Goal: Book appointment/travel/reservation

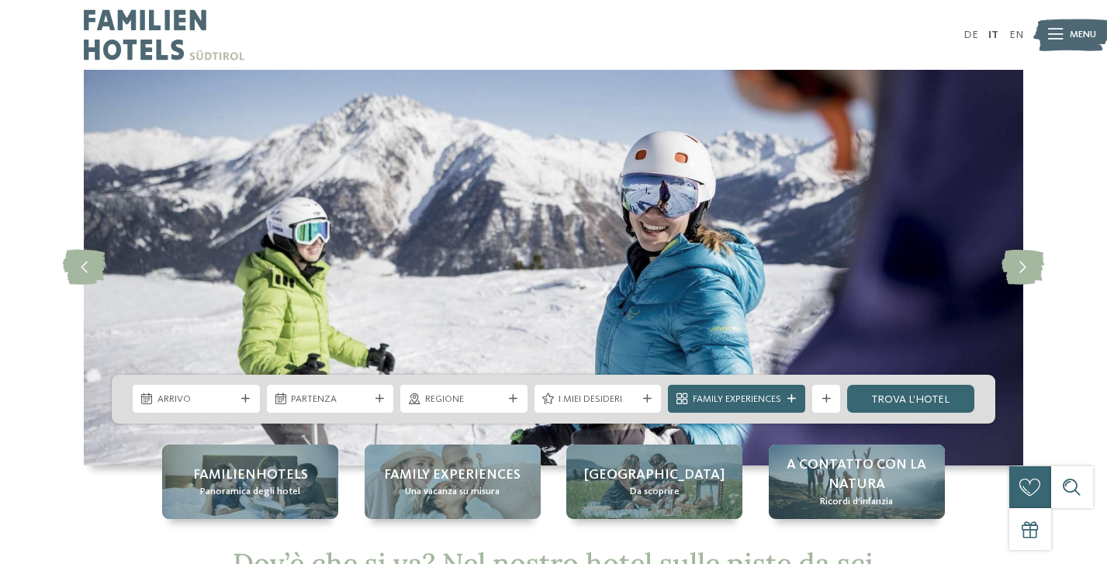
click at [246, 390] on div "Arrivo" at bounding box center [196, 399] width 127 height 28
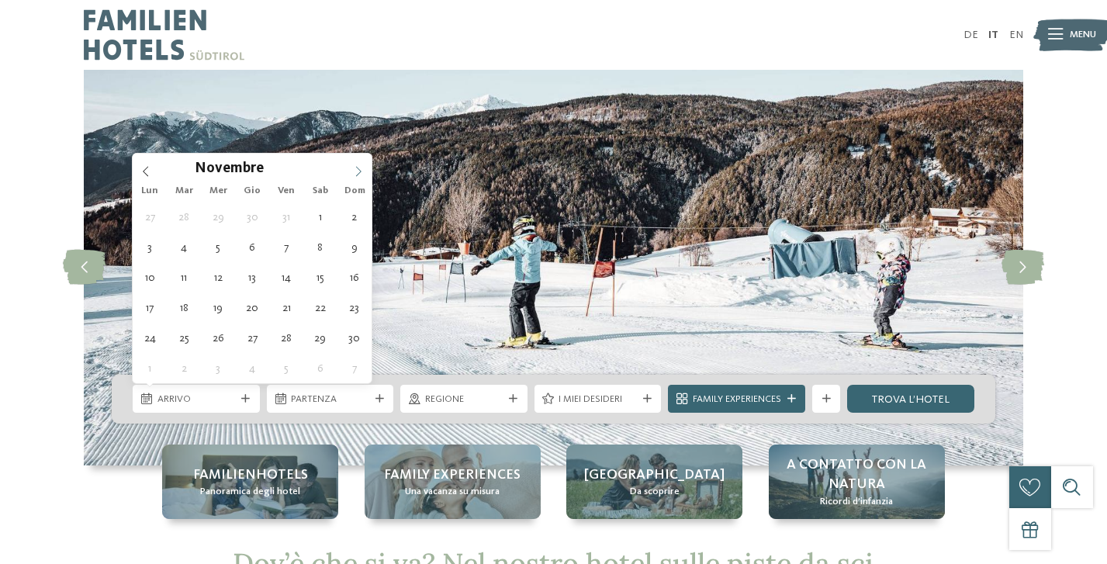
click at [358, 164] on span at bounding box center [358, 167] width 26 height 26
type input "****"
click at [358, 164] on span at bounding box center [358, 167] width 26 height 26
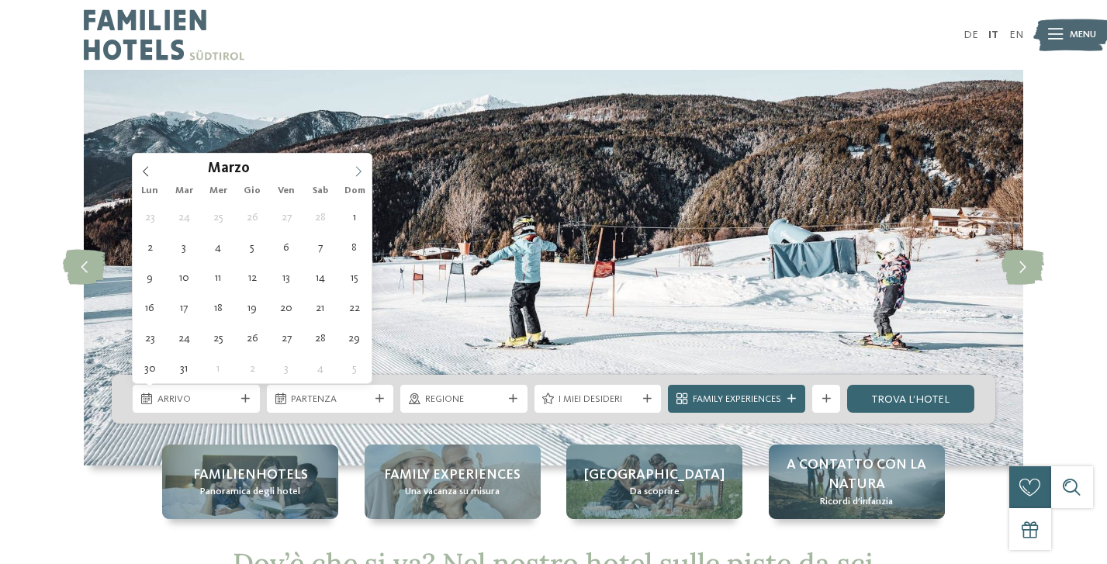
click at [358, 164] on span at bounding box center [358, 167] width 26 height 26
click at [149, 172] on icon at bounding box center [145, 171] width 11 height 11
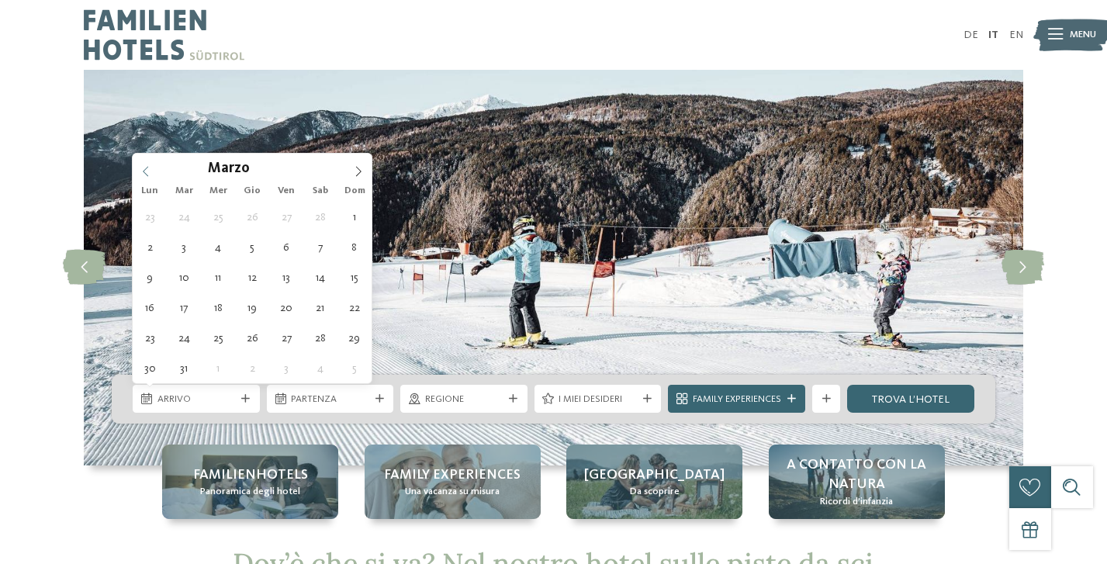
click at [149, 166] on icon at bounding box center [145, 171] width 11 height 11
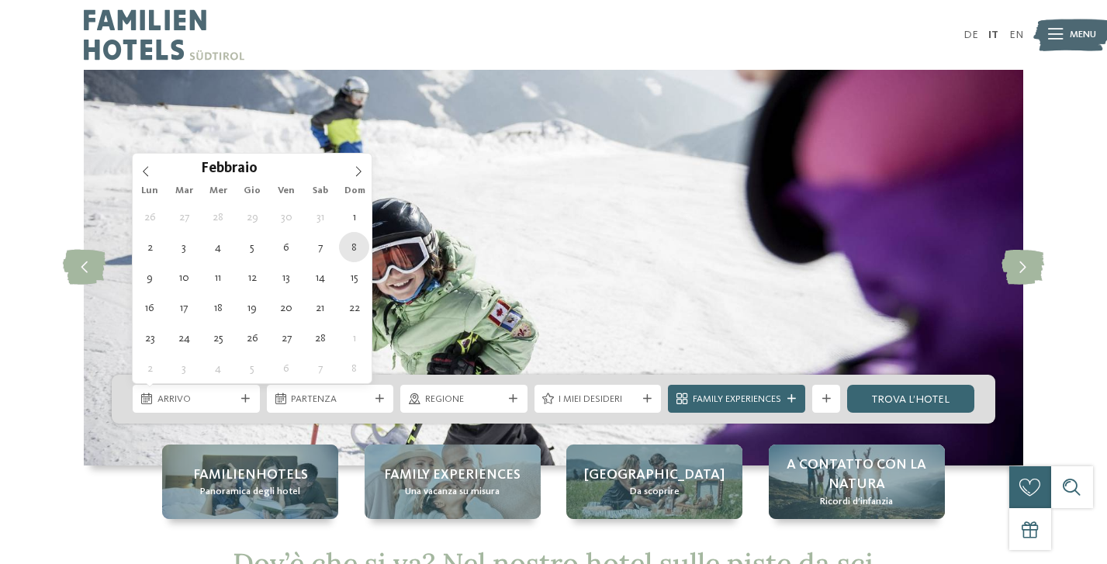
type div "08.02.2026"
type input "****"
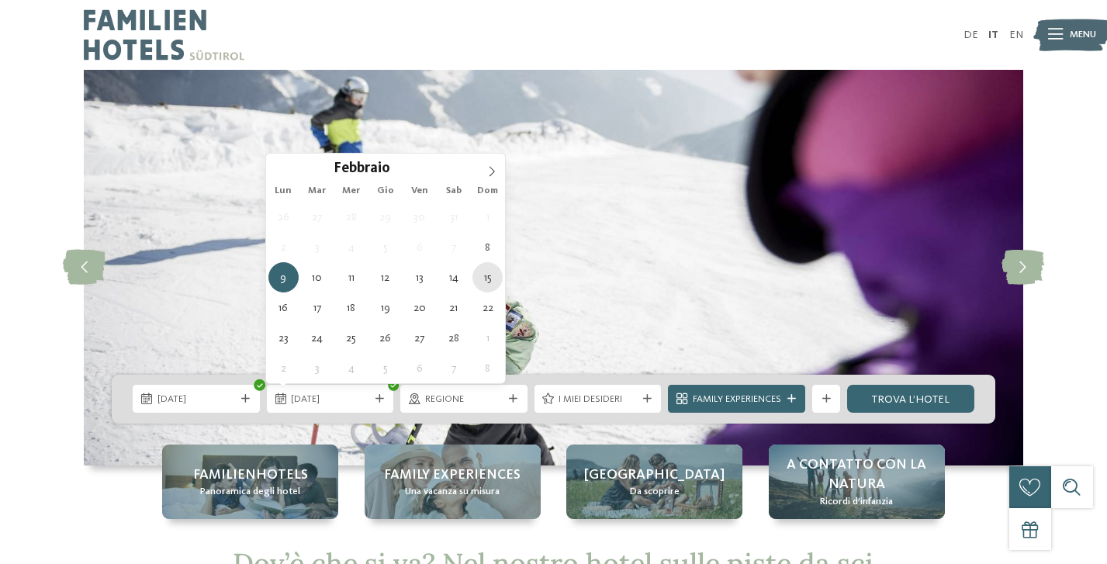
type div "15.02.2026"
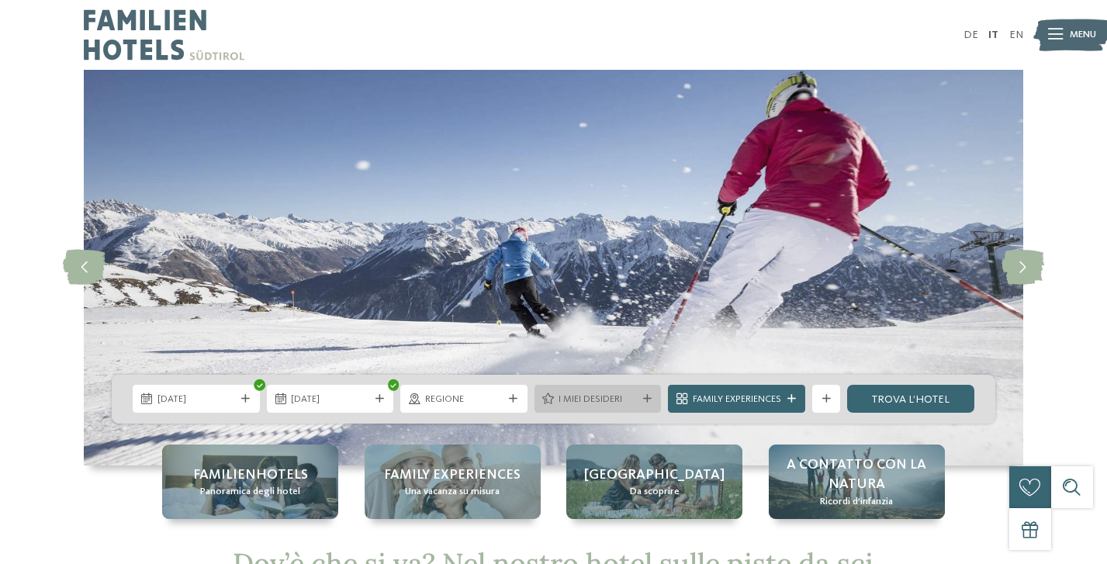
click at [623, 391] on div "I miei desideri" at bounding box center [598, 399] width 127 height 28
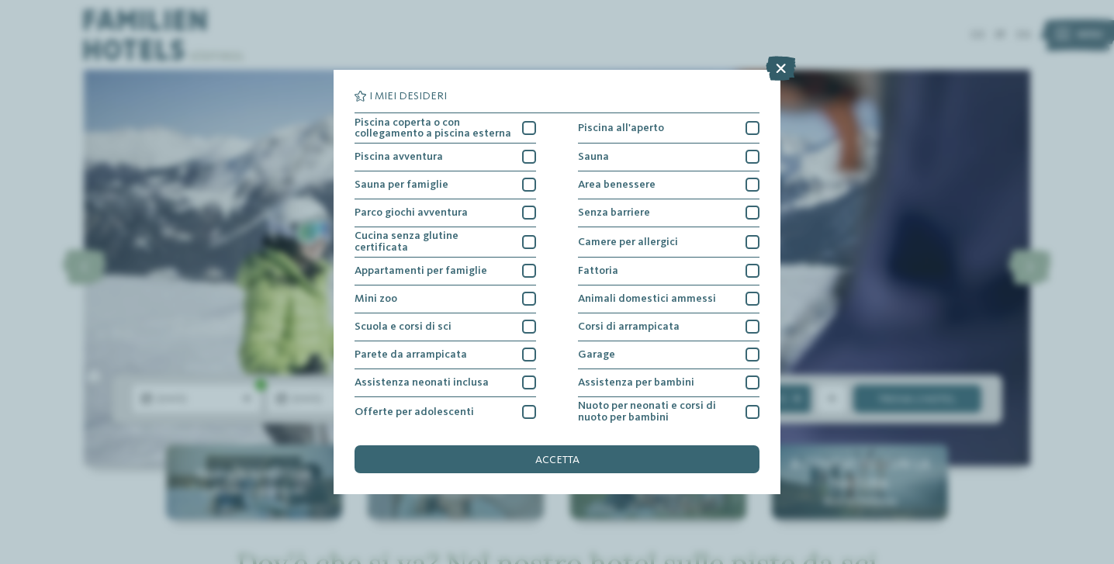
click at [784, 67] on icon at bounding box center [781, 68] width 30 height 25
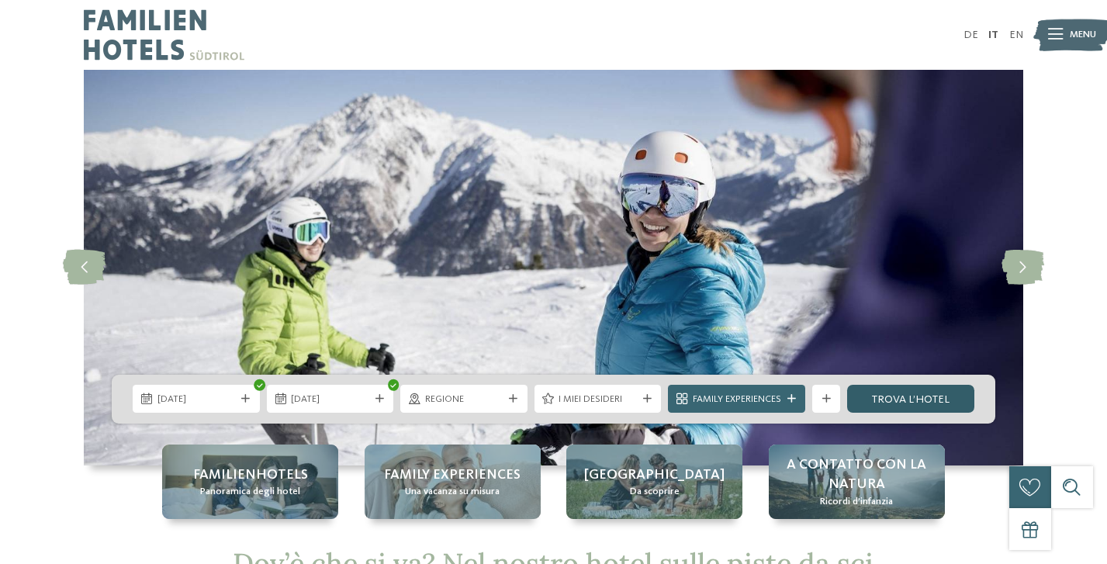
click at [909, 402] on link "trova l’hotel" at bounding box center [910, 399] width 127 height 28
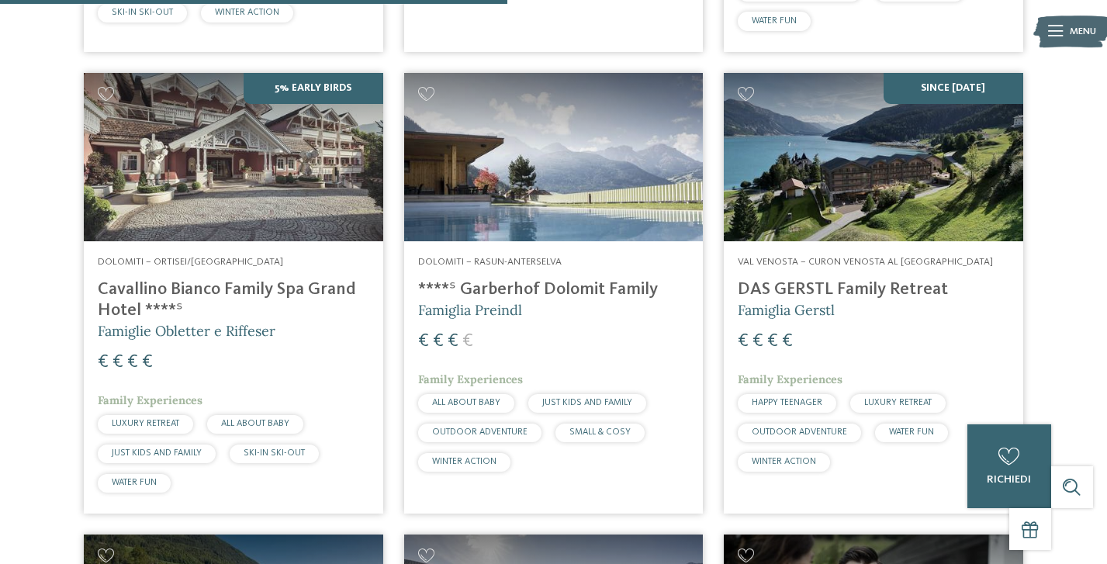
scroll to position [1381, 0]
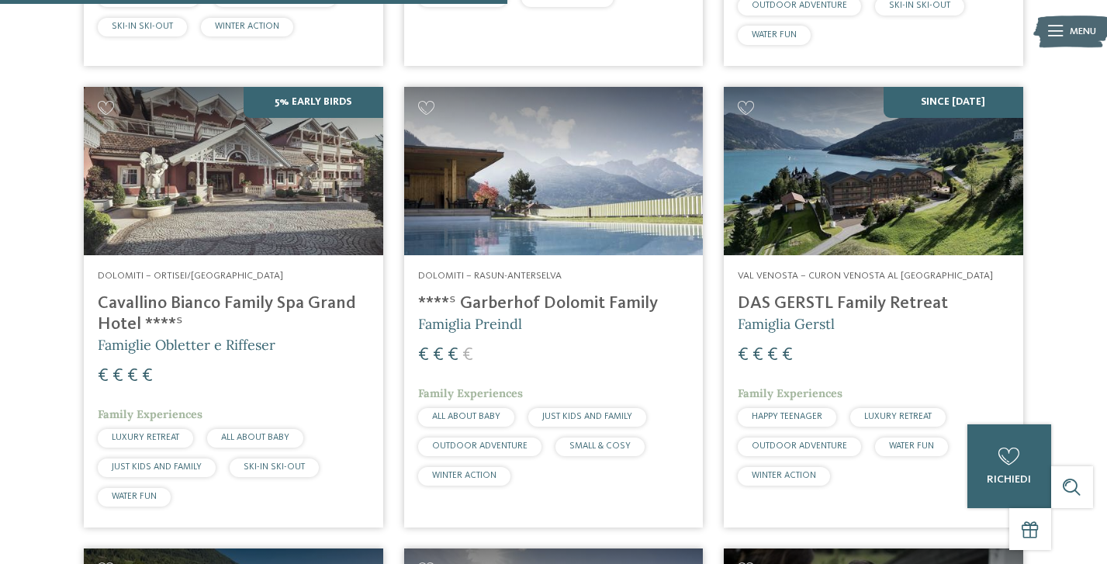
click at [583, 206] on img at bounding box center [553, 171] width 299 height 168
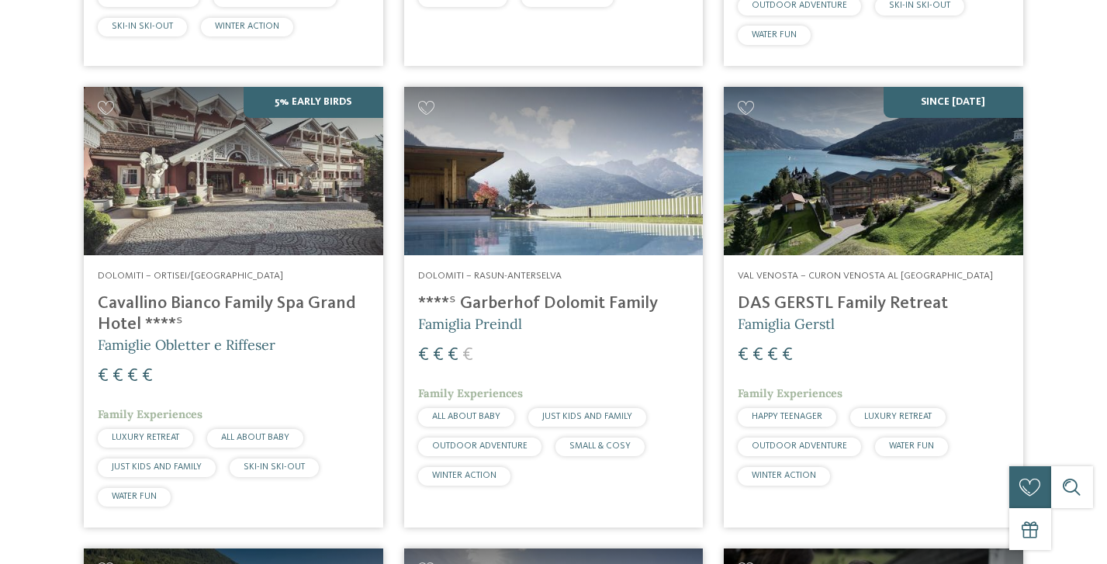
scroll to position [0, 0]
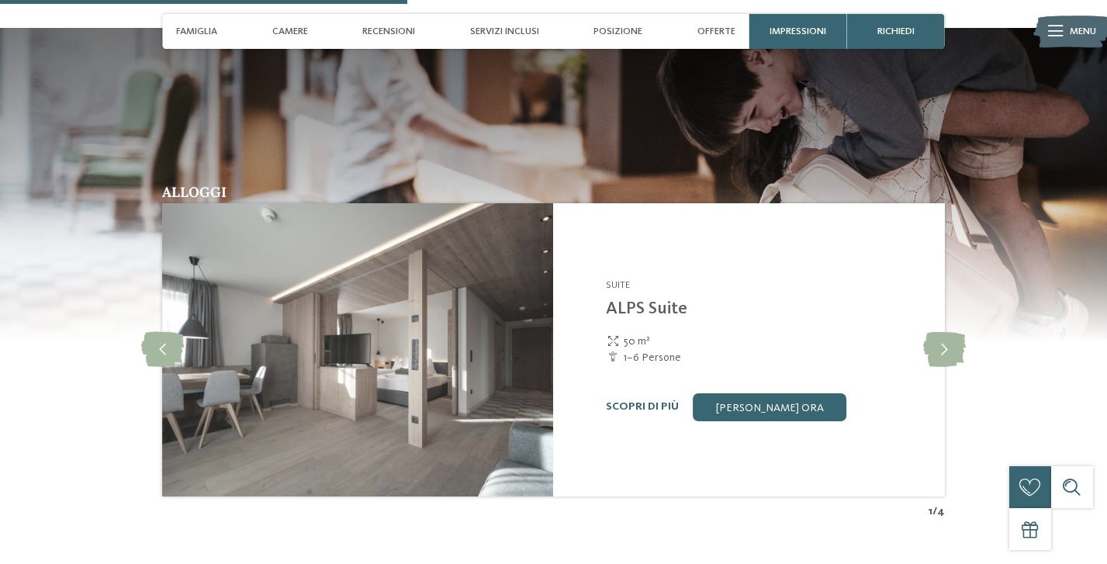
scroll to position [1996, 0]
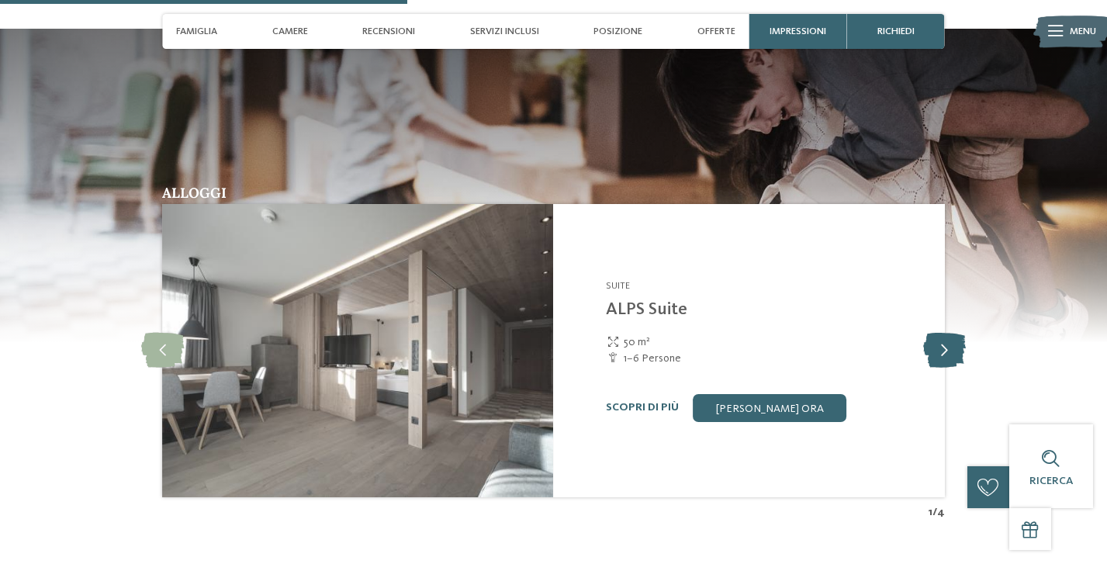
click at [949, 333] on icon at bounding box center [944, 350] width 43 height 35
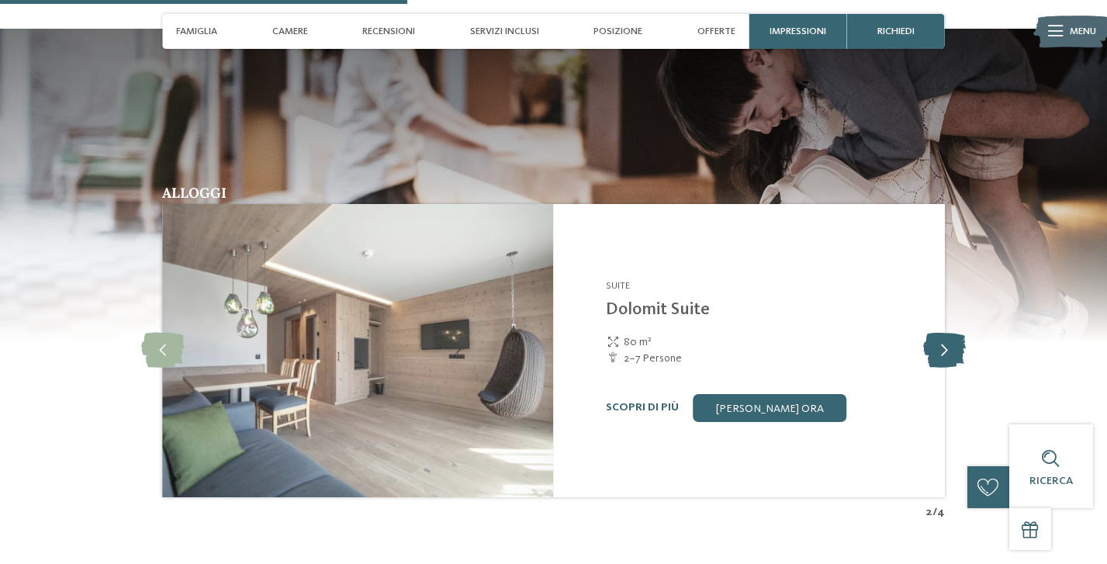
click at [949, 333] on icon at bounding box center [944, 350] width 43 height 35
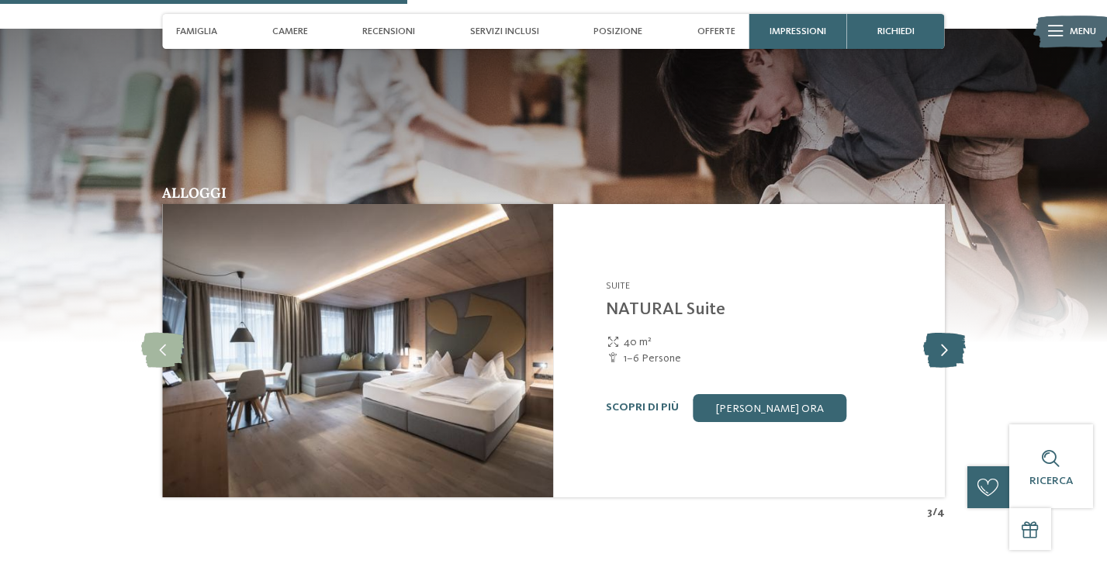
click at [949, 333] on icon at bounding box center [944, 350] width 43 height 35
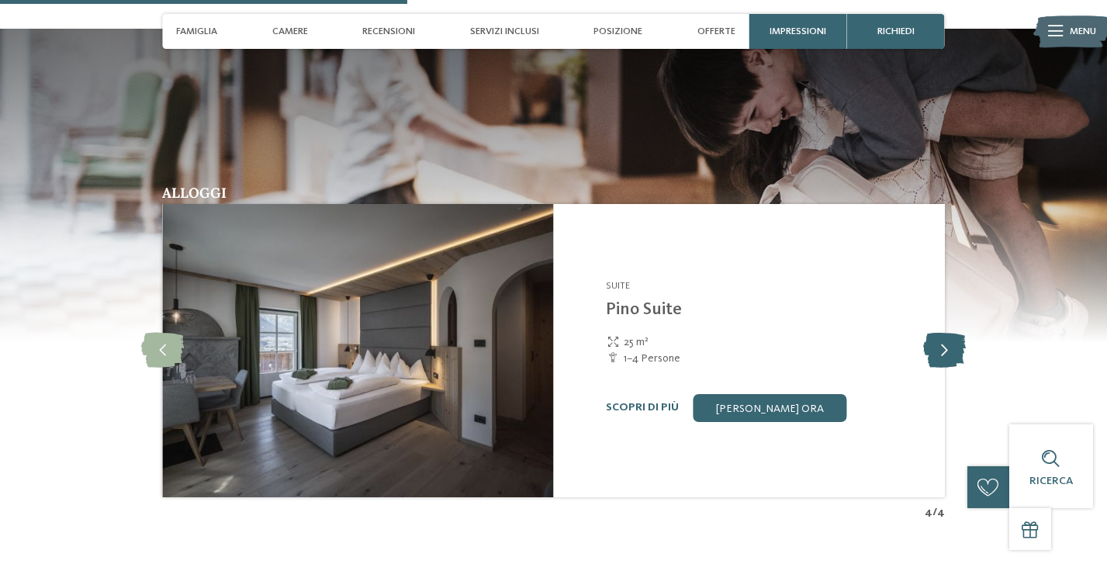
click at [949, 333] on icon at bounding box center [944, 350] width 43 height 35
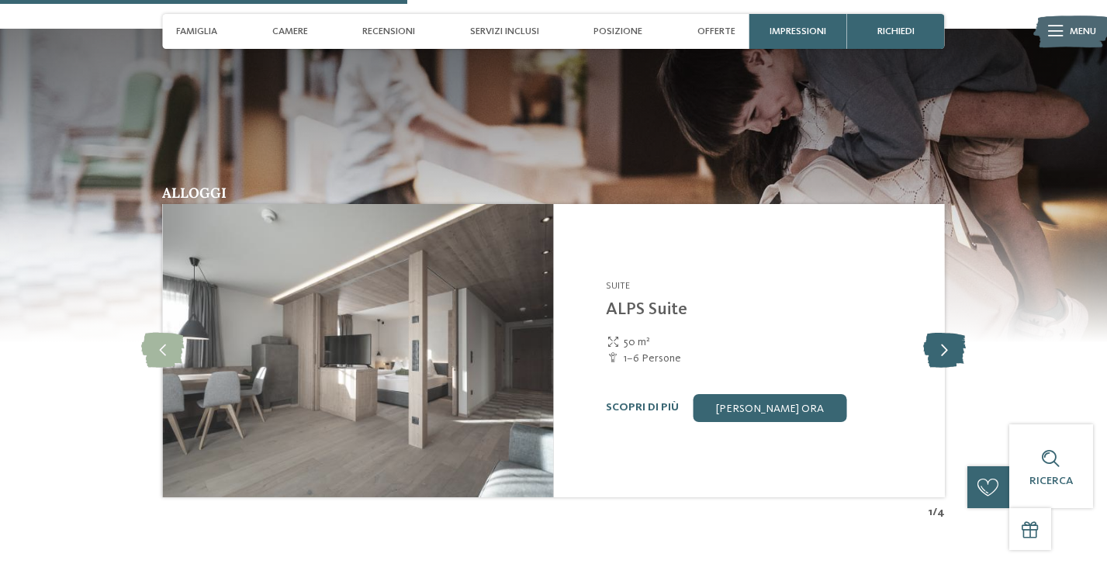
click at [949, 333] on icon at bounding box center [944, 350] width 43 height 35
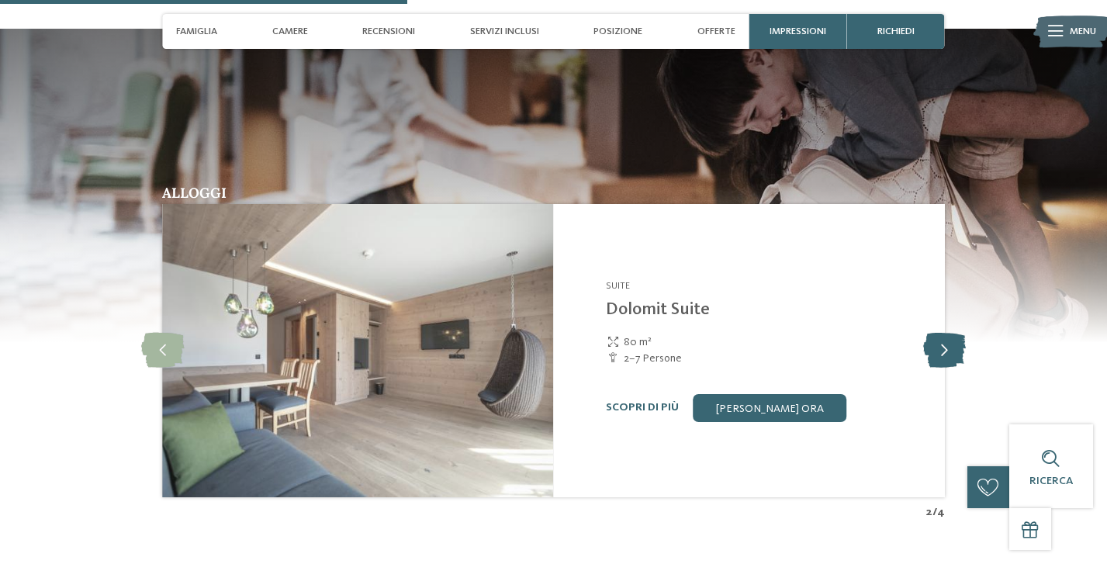
click at [949, 333] on icon at bounding box center [944, 350] width 43 height 35
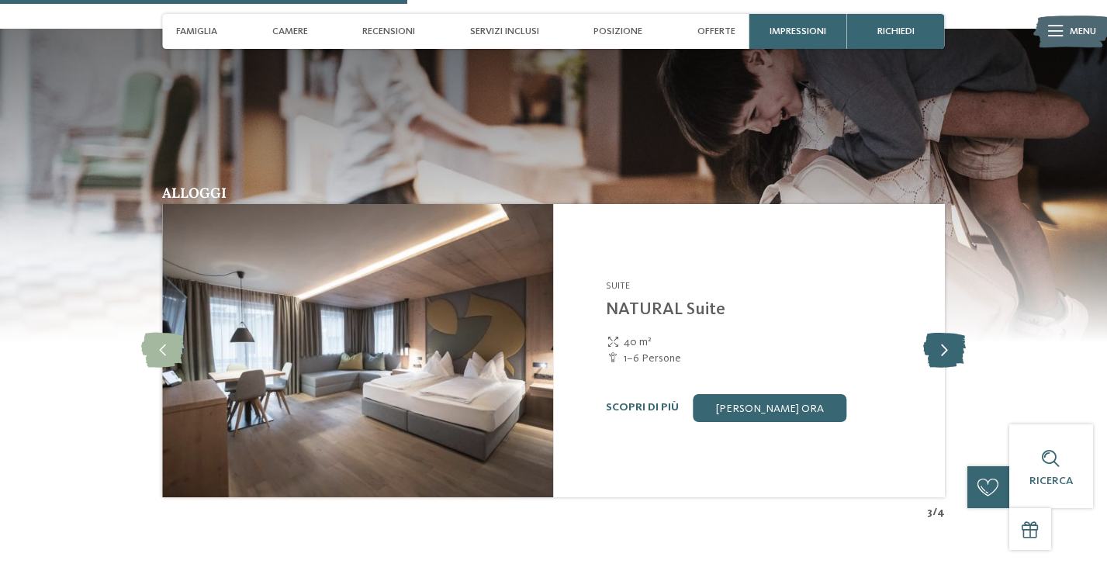
click at [949, 333] on icon at bounding box center [944, 350] width 43 height 35
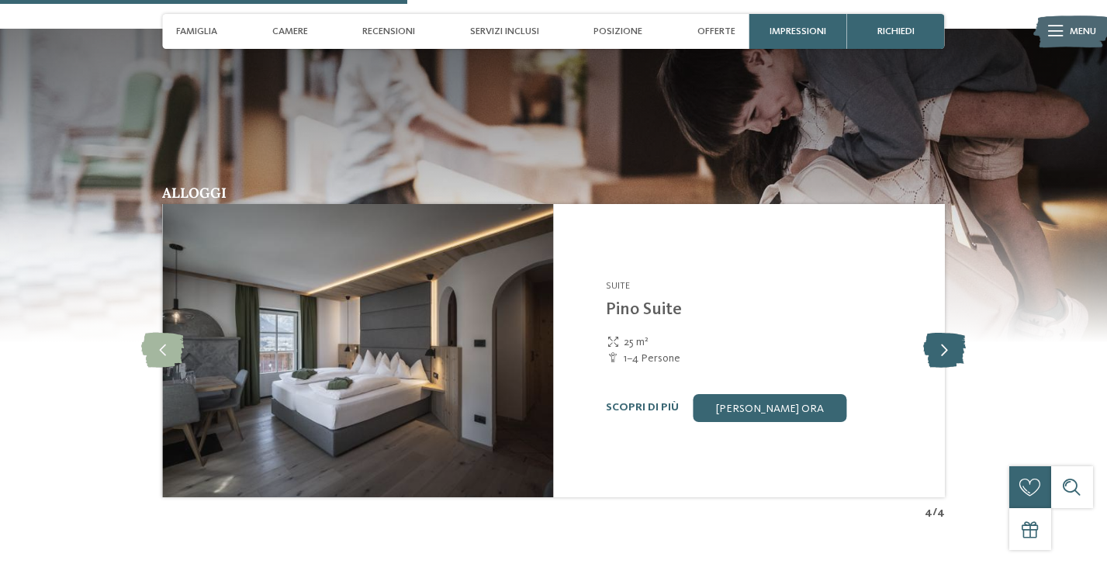
click at [949, 333] on icon at bounding box center [944, 350] width 43 height 35
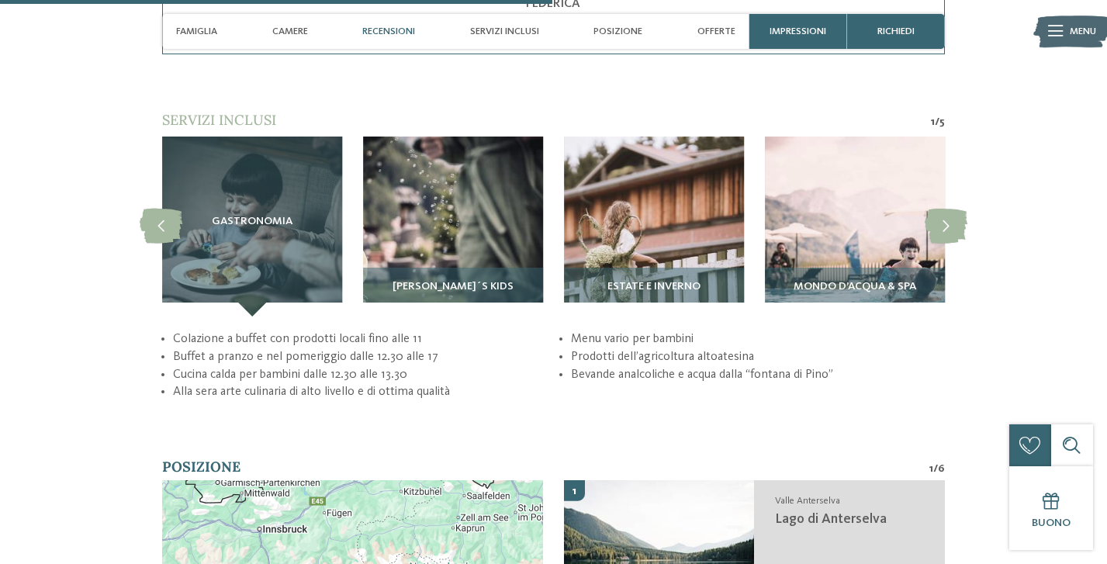
scroll to position [2707, 0]
click at [943, 209] on icon at bounding box center [946, 226] width 43 height 35
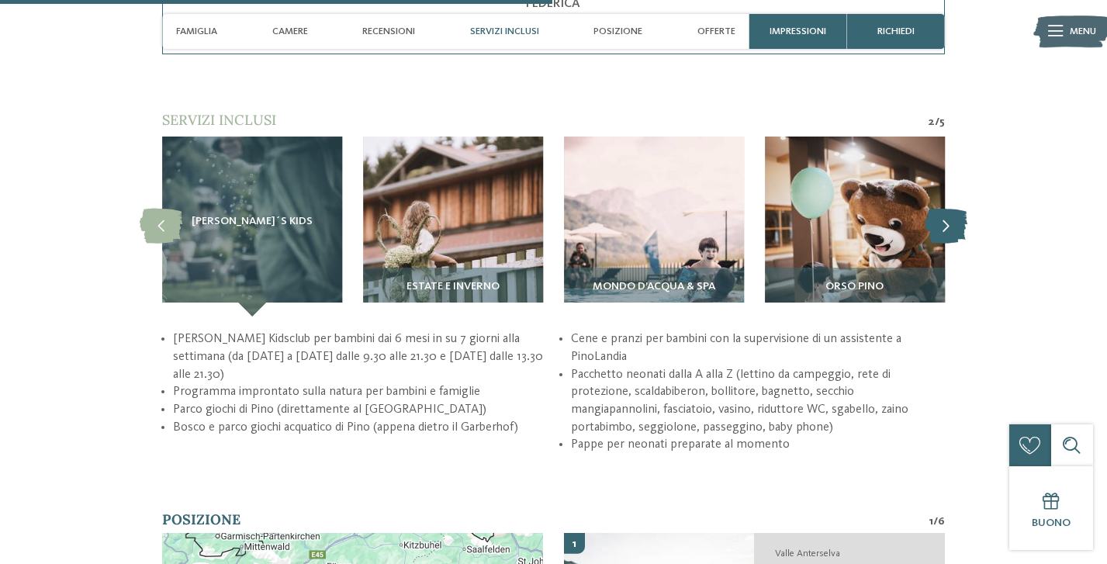
click at [943, 209] on icon at bounding box center [946, 226] width 43 height 35
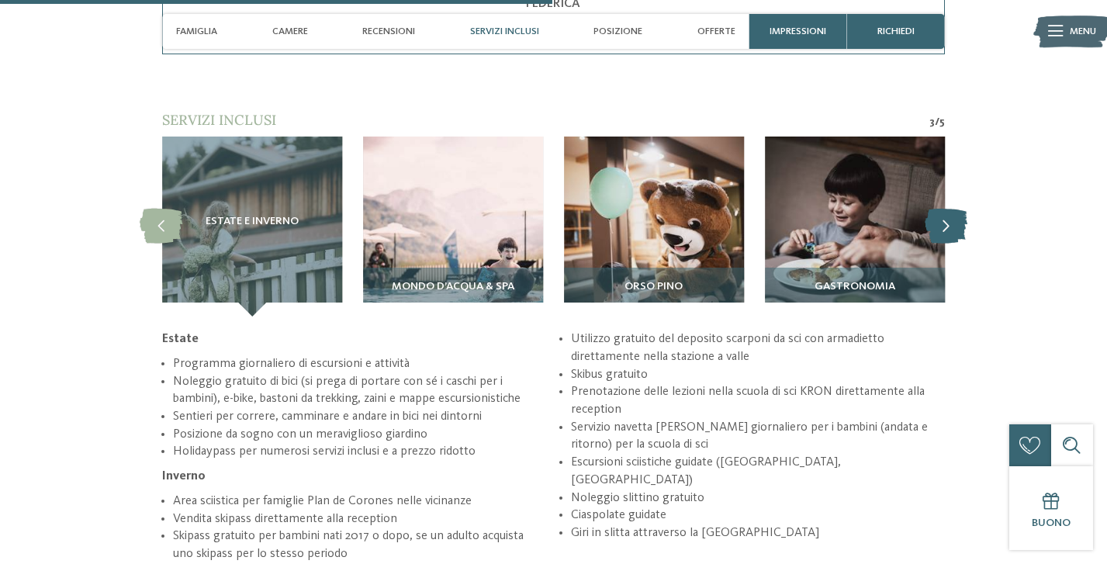
click at [943, 209] on icon at bounding box center [946, 226] width 43 height 35
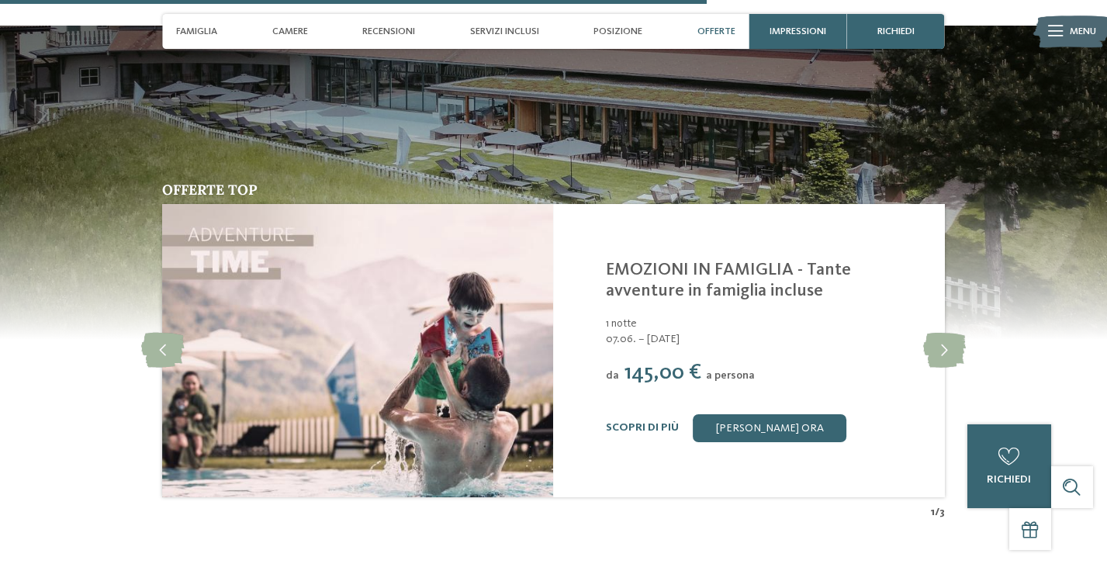
scroll to position [3617, 0]
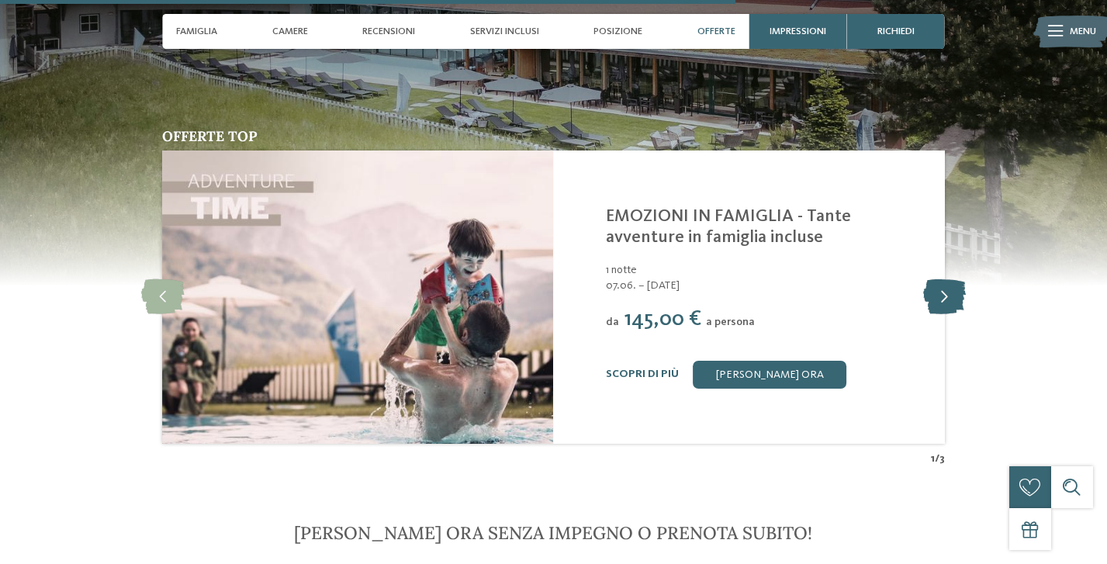
click at [951, 280] on icon at bounding box center [944, 297] width 43 height 35
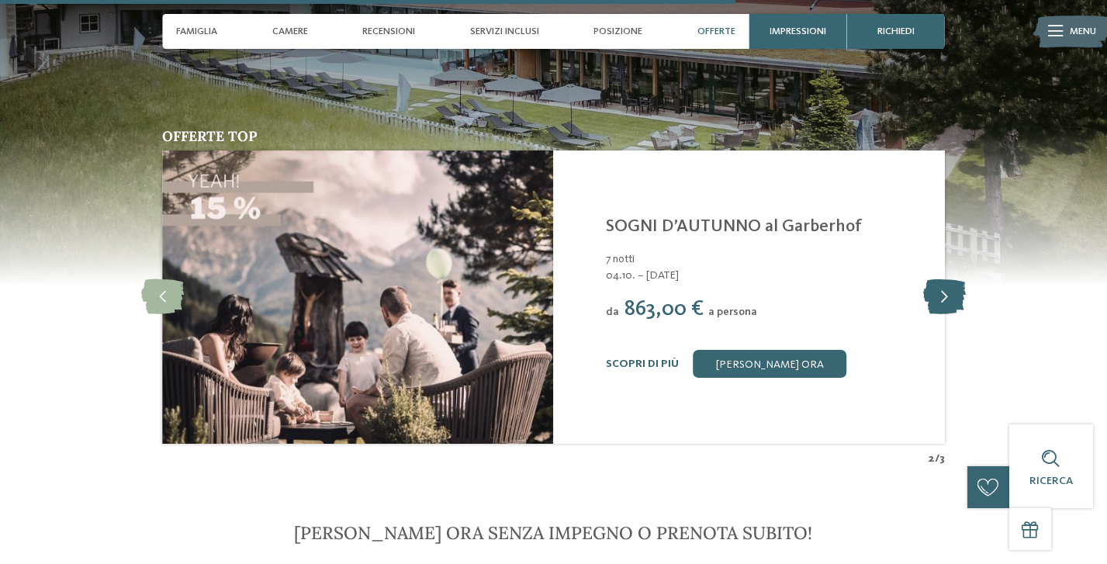
click at [951, 280] on icon at bounding box center [944, 297] width 43 height 35
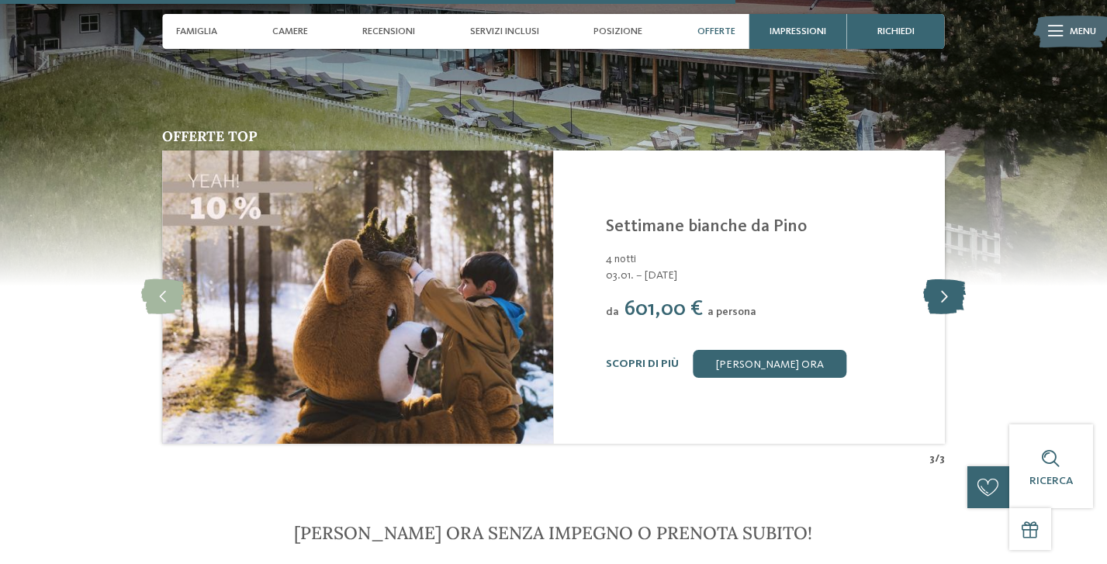
click at [951, 280] on icon at bounding box center [944, 297] width 43 height 35
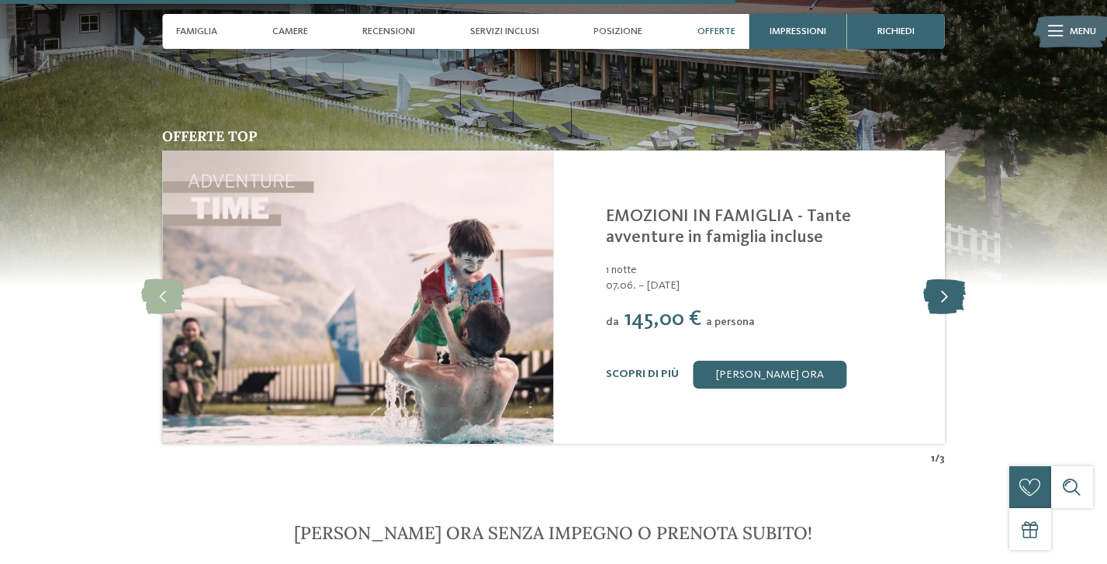
click at [951, 280] on icon at bounding box center [944, 297] width 43 height 35
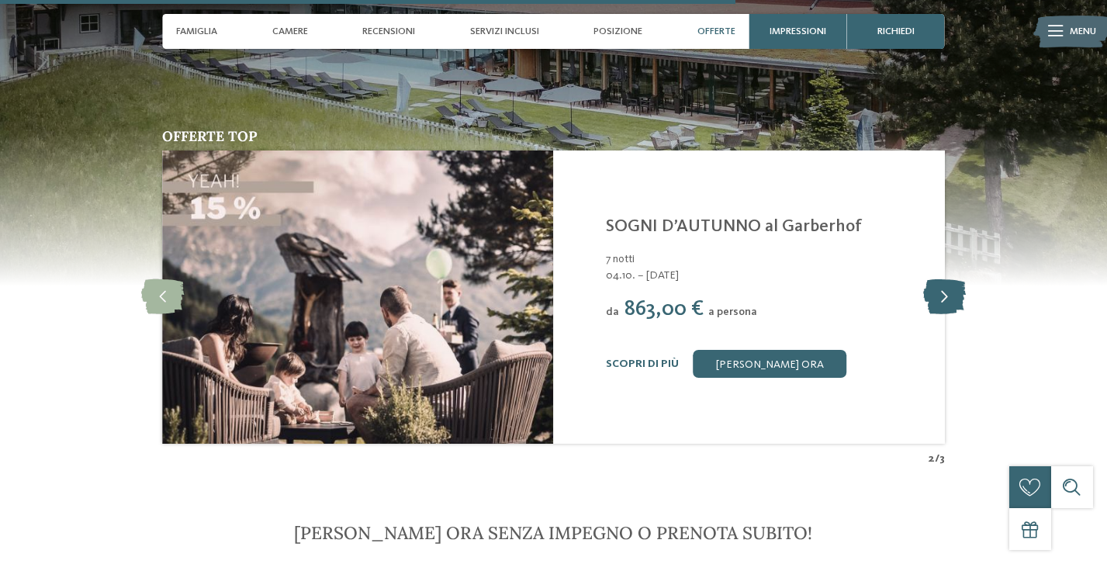
click at [951, 280] on icon at bounding box center [944, 297] width 43 height 35
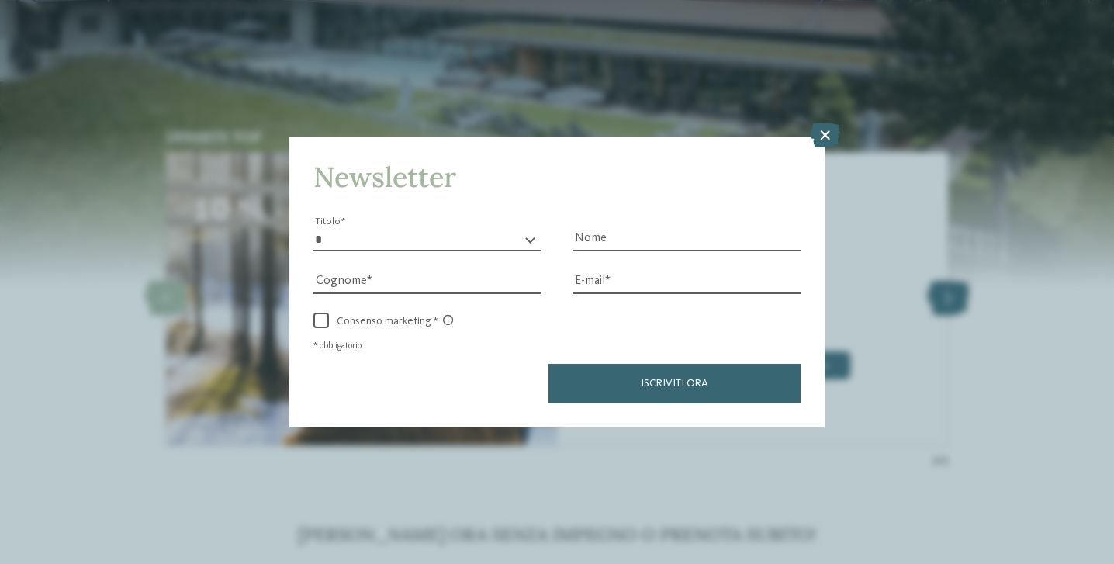
click at [951, 272] on div "Newsletter * ****** ******* ******** ****** Titolo Nome [GEOGRAPHIC_DATA] Fax" at bounding box center [557, 282] width 1114 height 564
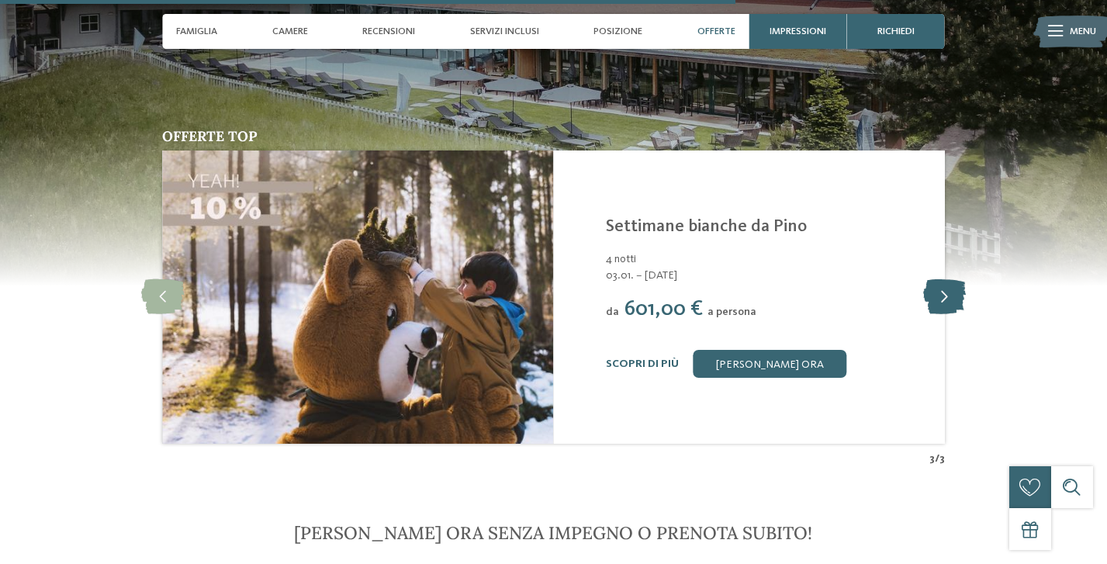
click at [951, 280] on icon at bounding box center [944, 297] width 43 height 35
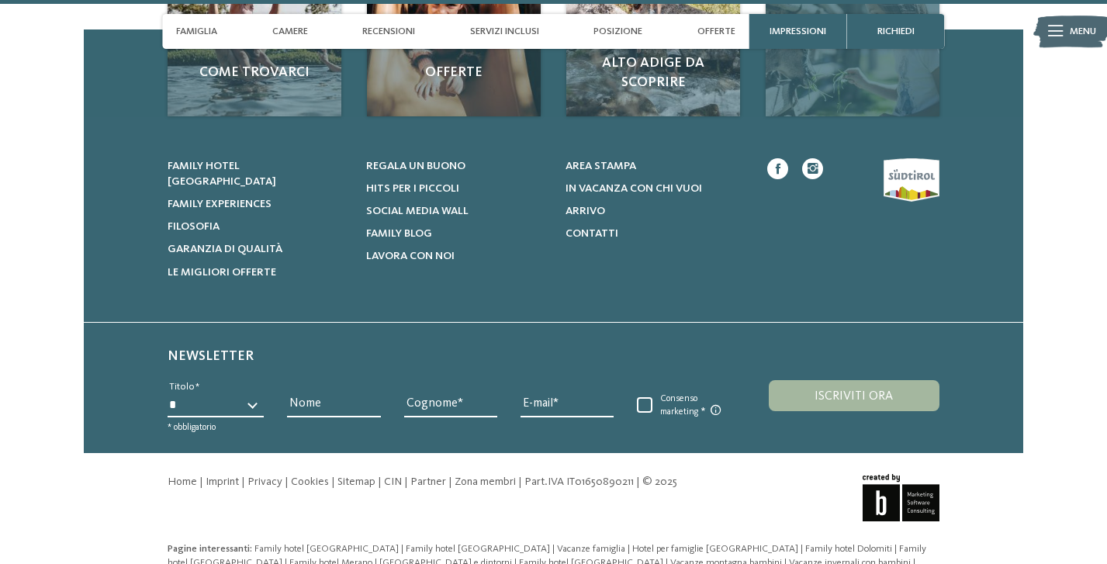
scroll to position [5477, 0]
